Goal: Task Accomplishment & Management: Manage account settings

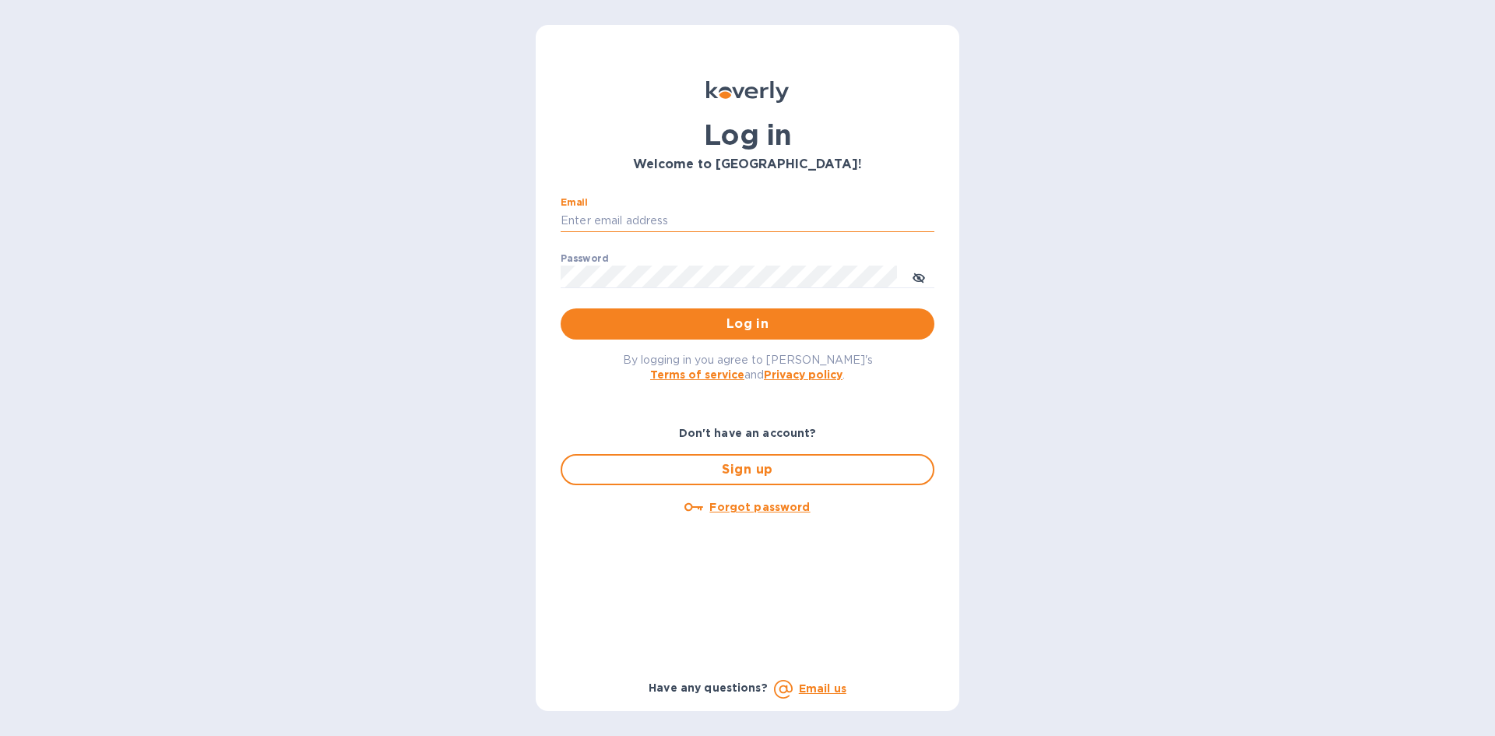
click at [666, 225] on input "Email" at bounding box center [748, 220] width 374 height 23
type input "[EMAIL_ADDRESS][DOMAIN_NAME]"
click at [561, 308] on button "Log in" at bounding box center [748, 323] width 374 height 31
click at [634, 223] on input "Email" at bounding box center [748, 220] width 374 height 23
click at [602, 221] on input "t" at bounding box center [748, 220] width 374 height 23
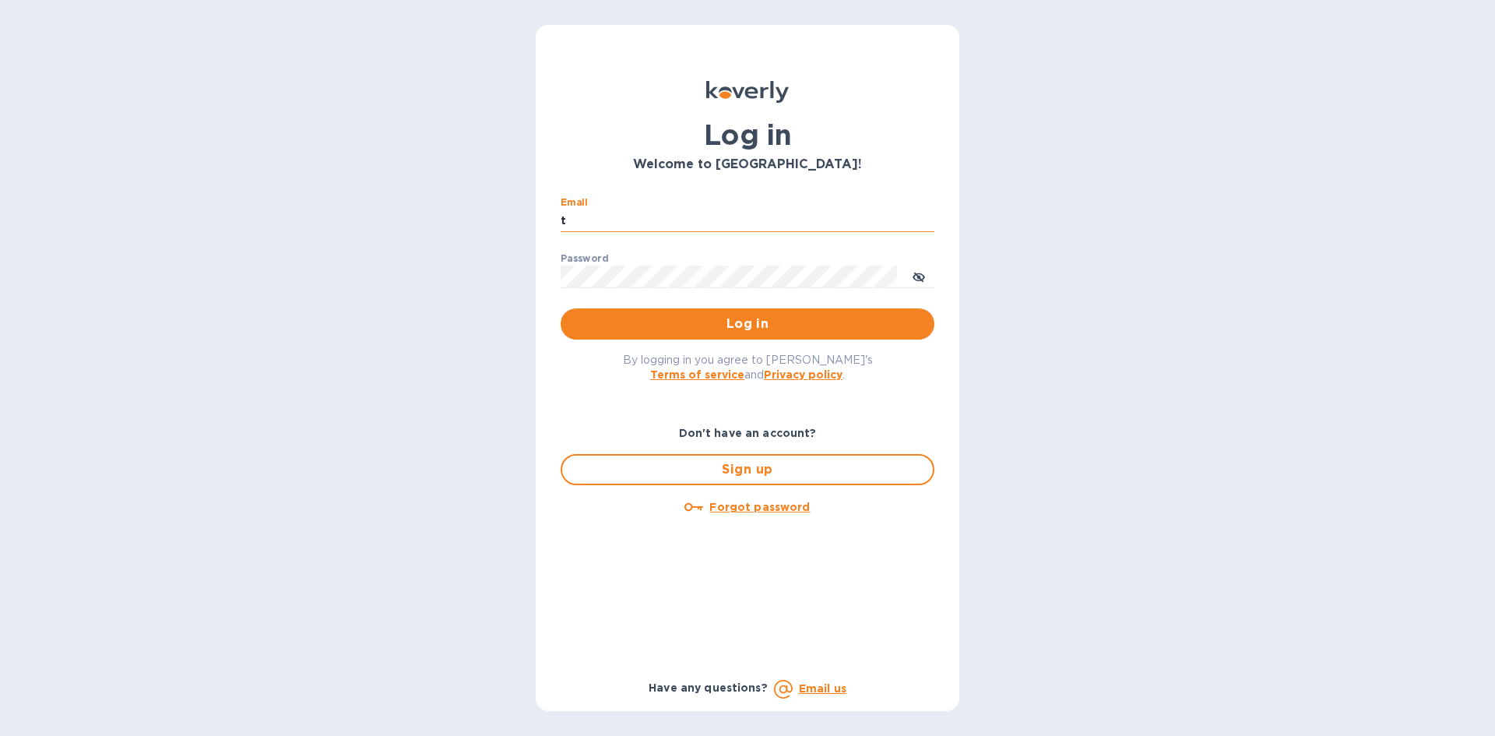
type input "[EMAIL_ADDRESS][DOMAIN_NAME]"
click at [561, 308] on button "Log in" at bounding box center [748, 323] width 374 height 31
